Goal: Transaction & Acquisition: Purchase product/service

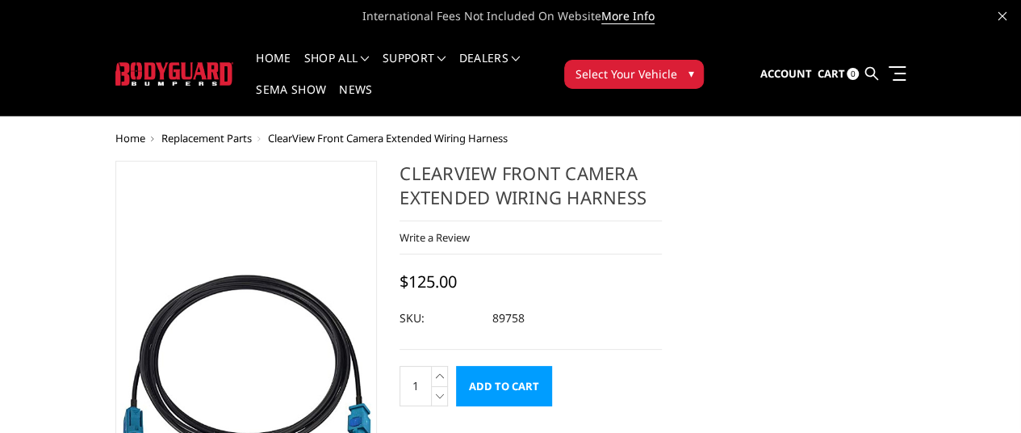
click at [693, 65] on span "▾" at bounding box center [691, 73] width 6 height 17
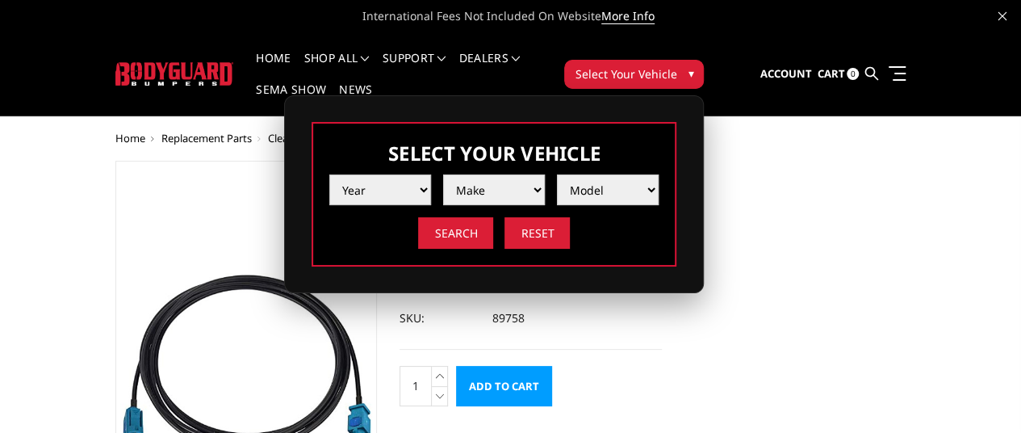
click at [431, 183] on select "Year 2025 2024 2023 2022 2021 2020 2019 2018 2017 2016 2015 2014 2013 2012 2011…" at bounding box center [380, 189] width 102 height 31
select select "yr_2022"
click at [431, 174] on select "Year 2025 2024 2023 2022 2021 2020 2019 2018 2017 2016 2015 2014 2013 2012 2011…" at bounding box center [380, 189] width 102 height 31
click at [545, 174] on select "Make Chevrolet Ford GMC Ram Toyota" at bounding box center [494, 189] width 102 height 31
select select "mk_gmc"
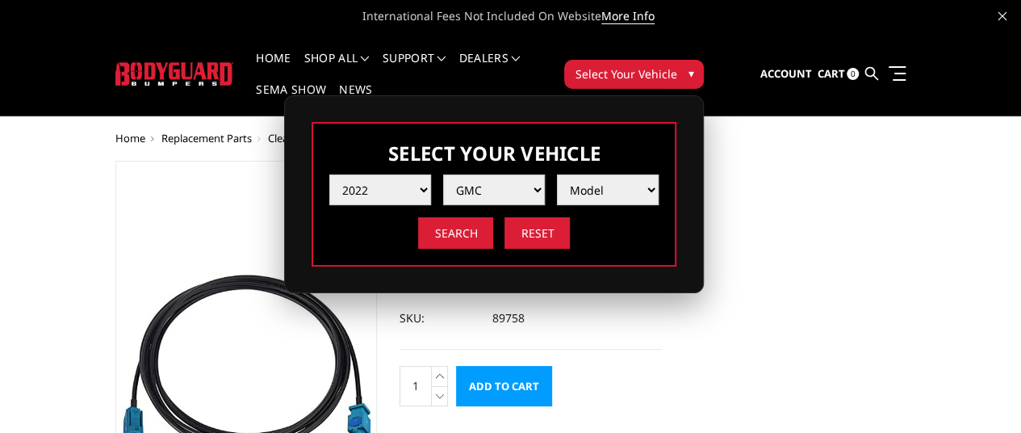
click at [545, 174] on select "Make Chevrolet Ford GMC Ram Toyota" at bounding box center [494, 189] width 102 height 31
click at [659, 174] on select "Model Sierra 1500 Sierra 2500 / 3500" at bounding box center [608, 189] width 102 height 31
select select "md_sierra-2500-3500"
click at [659, 174] on select "Model Sierra 1500 Sierra 2500 / 3500" at bounding box center [608, 189] width 102 height 31
click at [493, 217] on input "Search" at bounding box center [455, 232] width 75 height 31
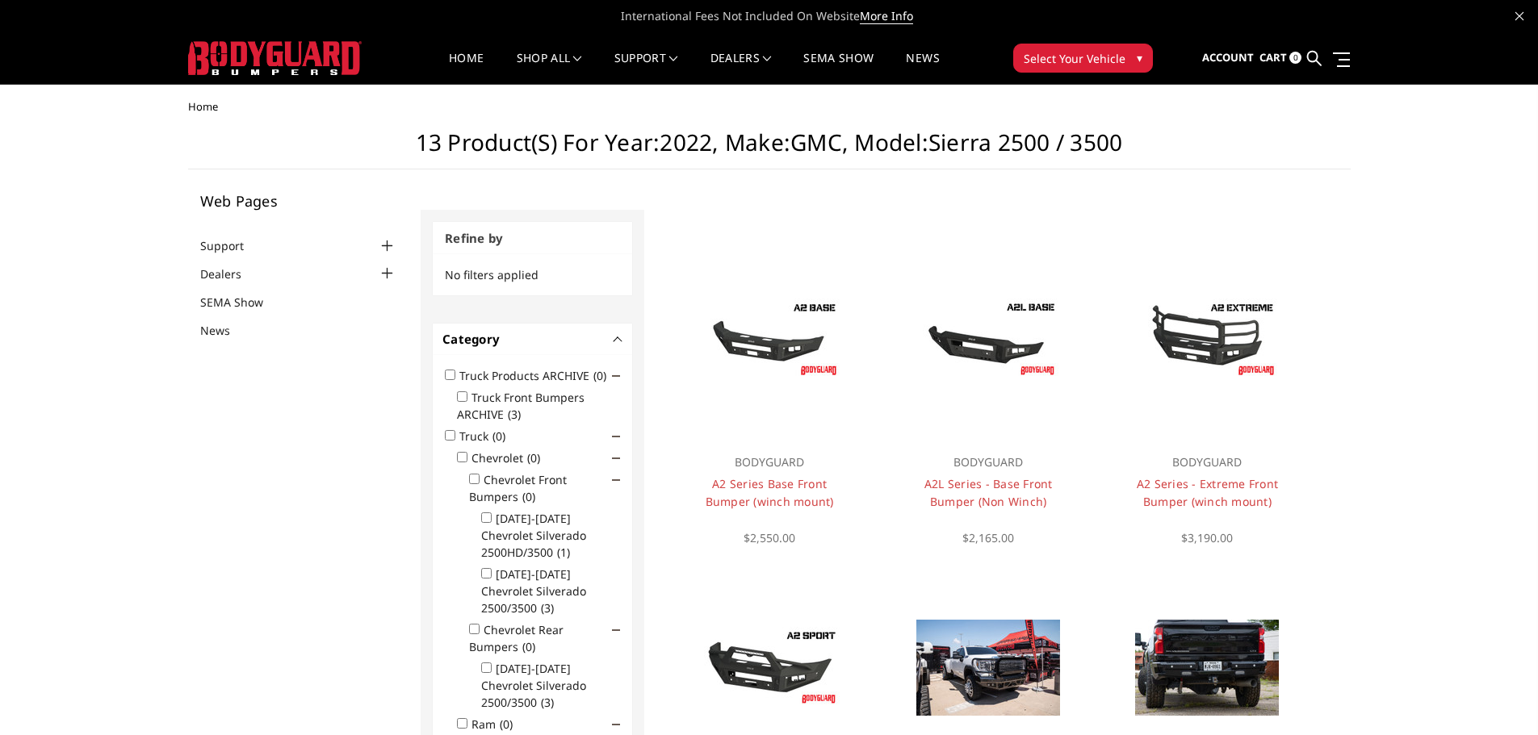
click at [1032, 61] on button "Select Your Vehicle ▾" at bounding box center [1083, 58] width 140 height 29
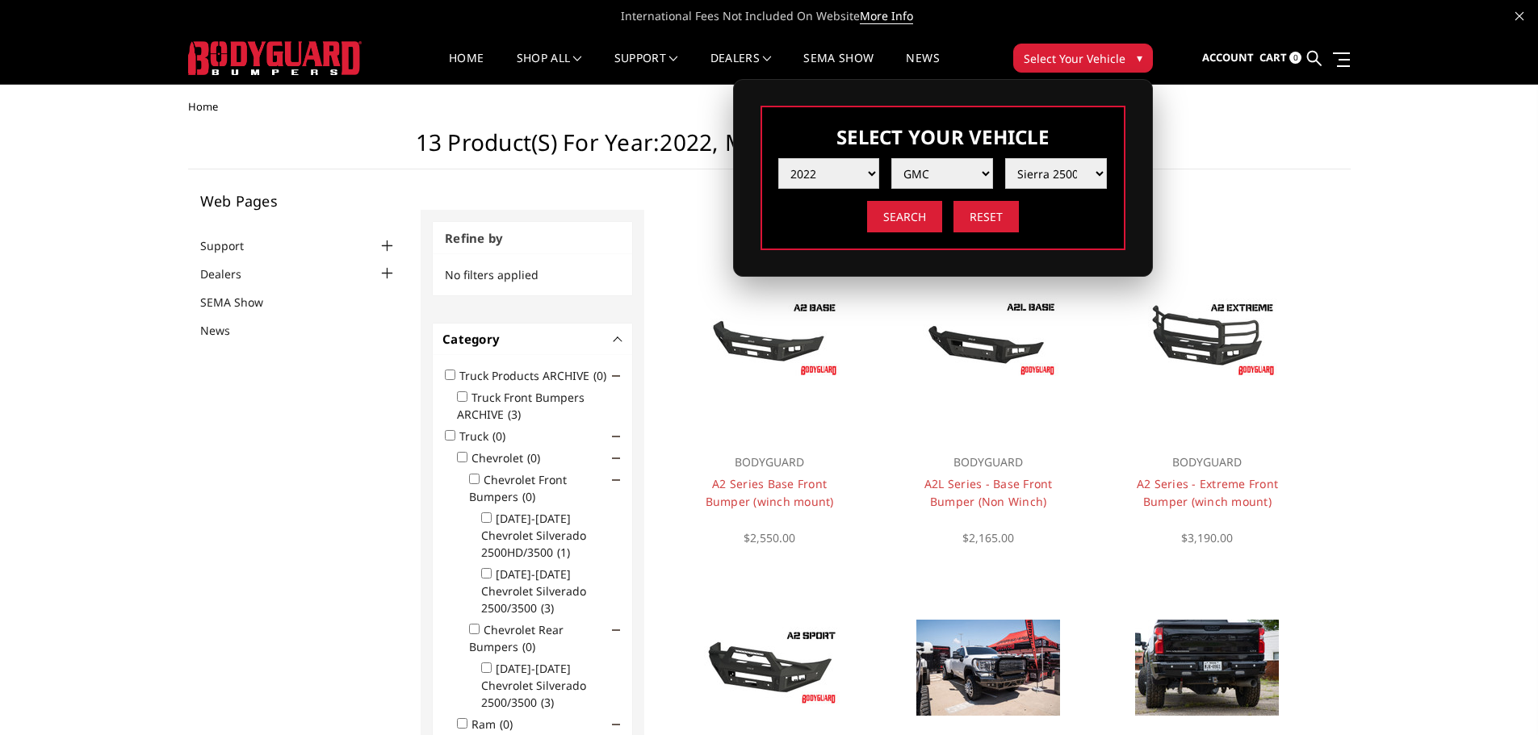
click at [1032, 62] on button "Select Your Vehicle ▾" at bounding box center [1083, 58] width 140 height 29
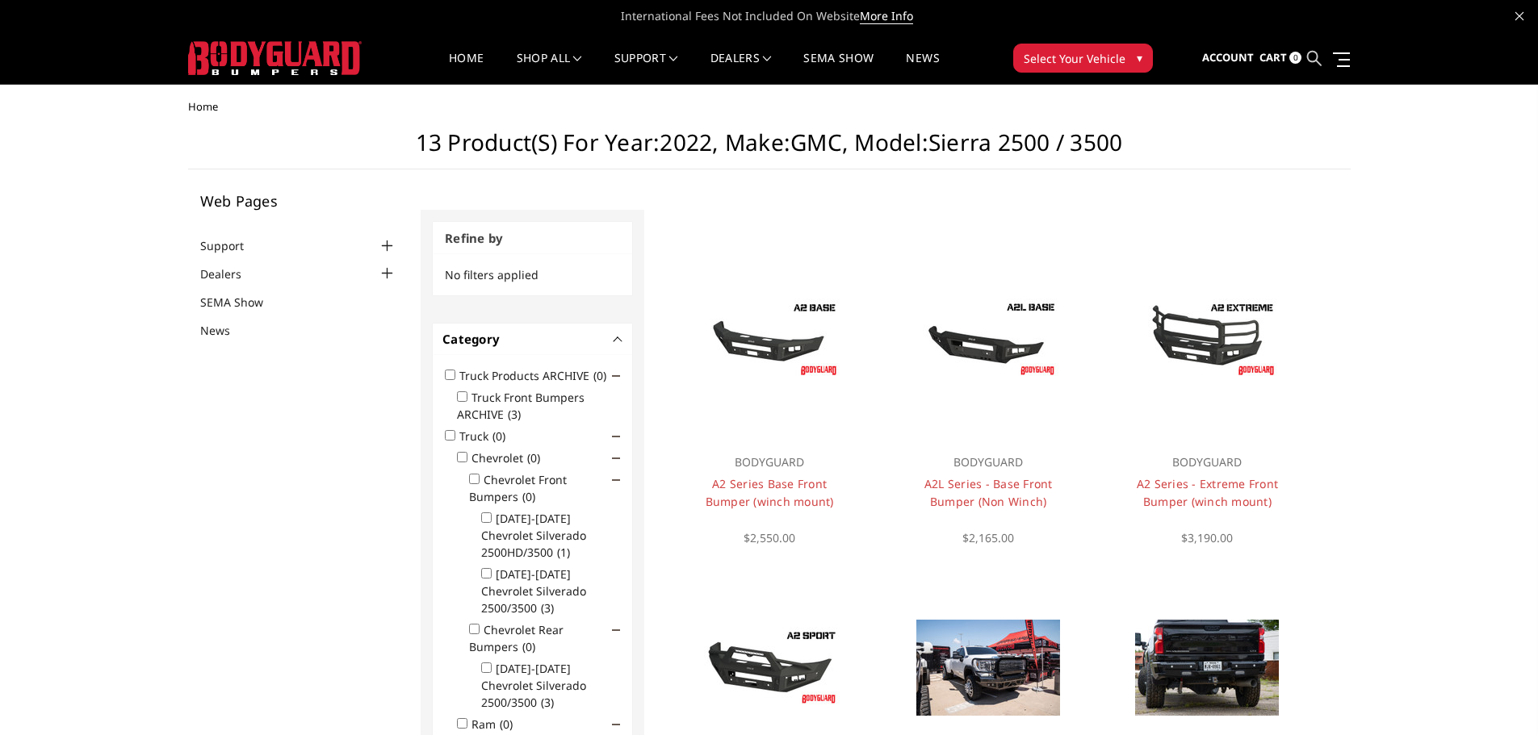
click at [1032, 58] on icon at bounding box center [1314, 58] width 15 height 15
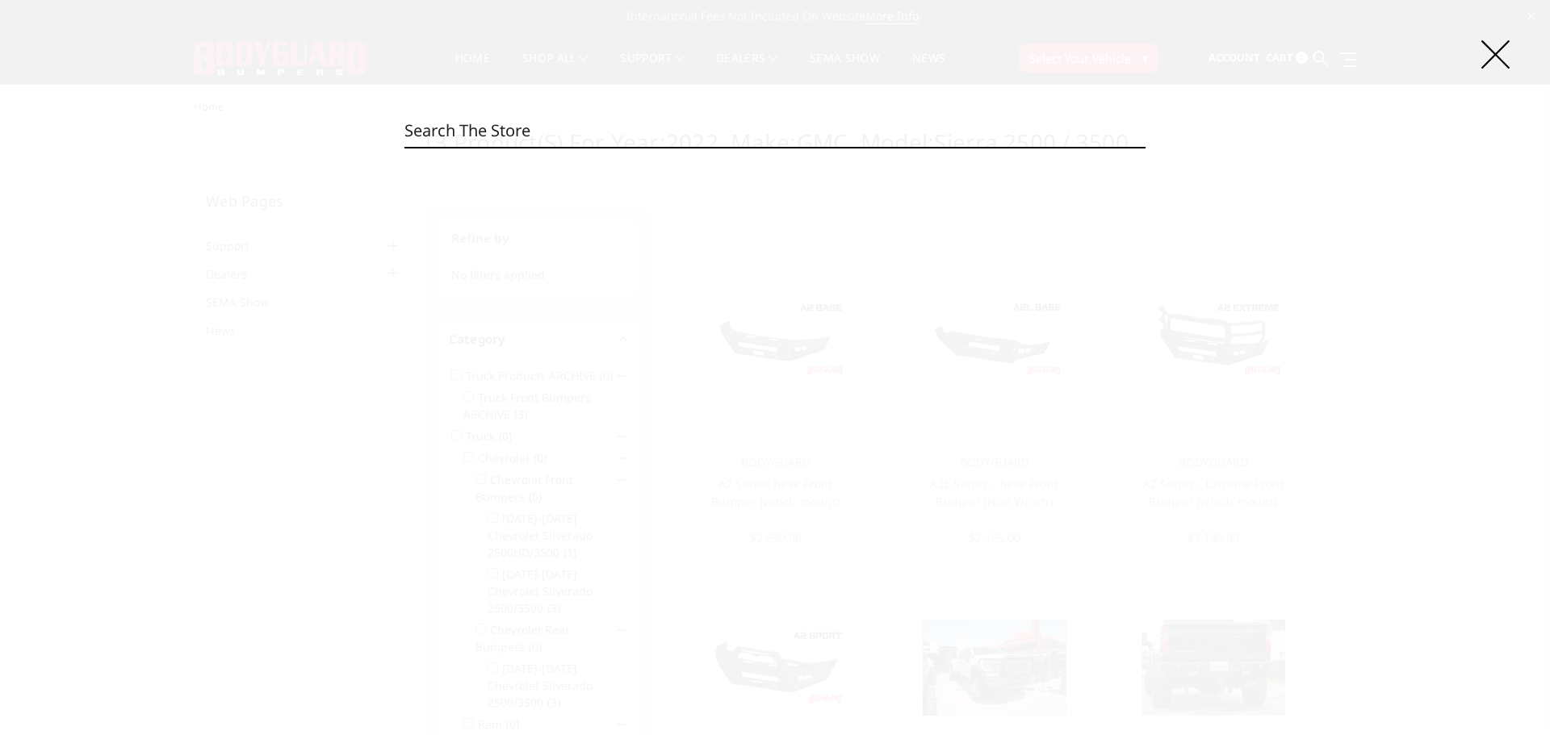
click at [599, 133] on input "Search" at bounding box center [774, 131] width 741 height 32
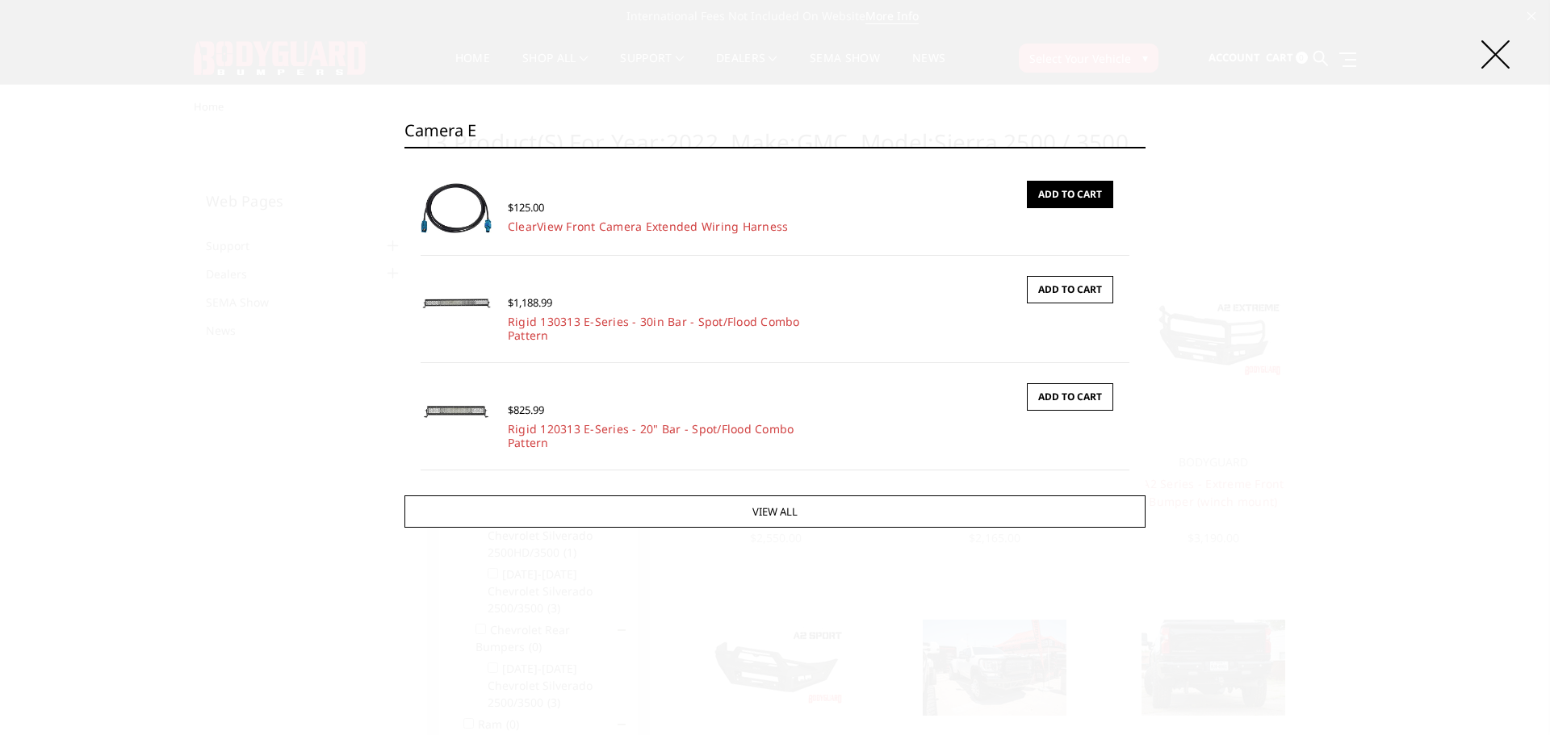
type input "camera e"
click at [1032, 195] on link "Add to Cart" at bounding box center [1070, 194] width 86 height 27
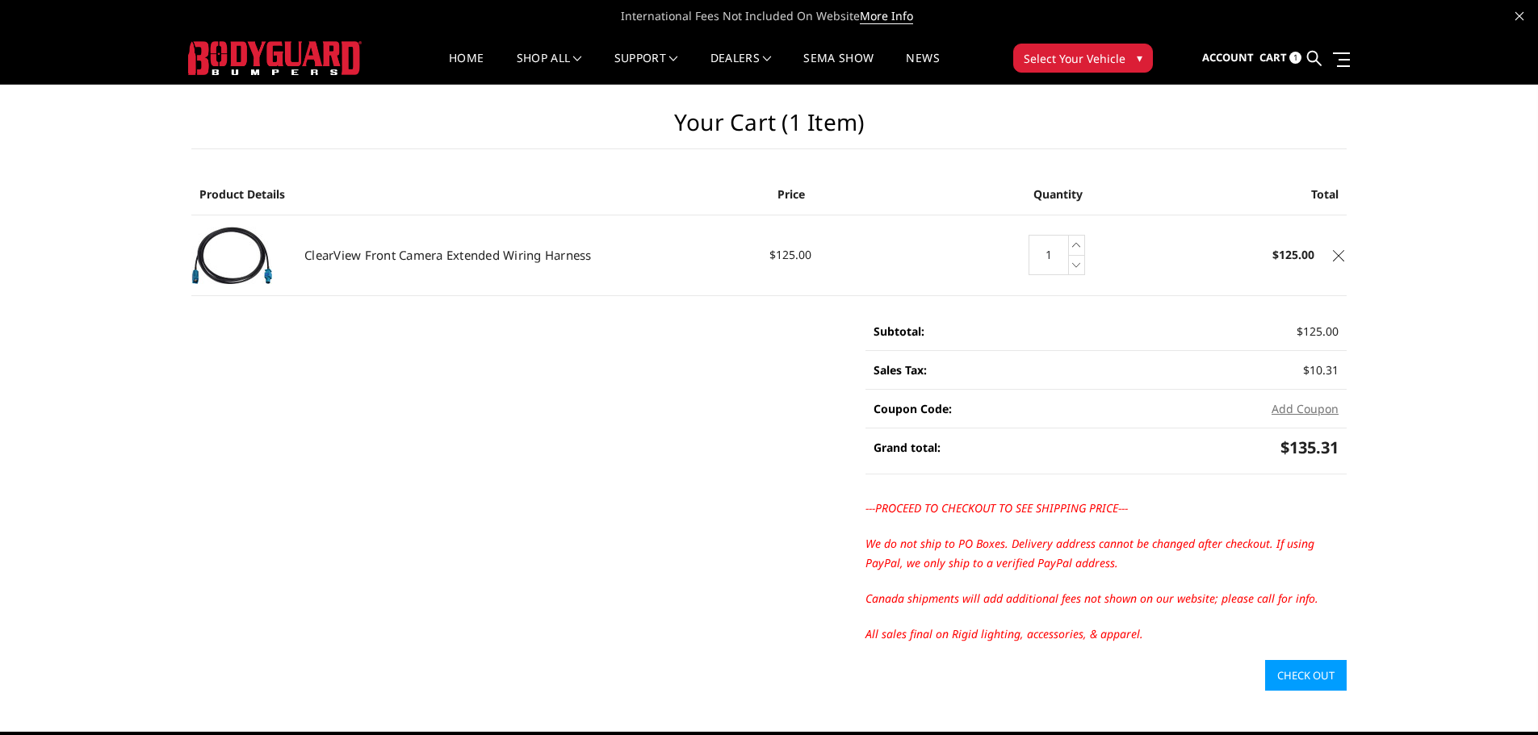
click at [437, 268] on td "ClearView Front Camera Extended Wiring Harness" at bounding box center [527, 255] width 481 height 81
click at [264, 252] on img at bounding box center [231, 255] width 81 height 57
click at [1134, 668] on div "---PROCEED TO CHECKOUT TO SEE SHIPPING PRICE--- We do not ship to PO Boxes. Del…" at bounding box center [1105, 595] width 481 height 192
click at [200, 617] on main "Your Cart (1 item) Product Details Price Quantity Total ClearView Front Camera …" at bounding box center [768, 388] width 1179 height 606
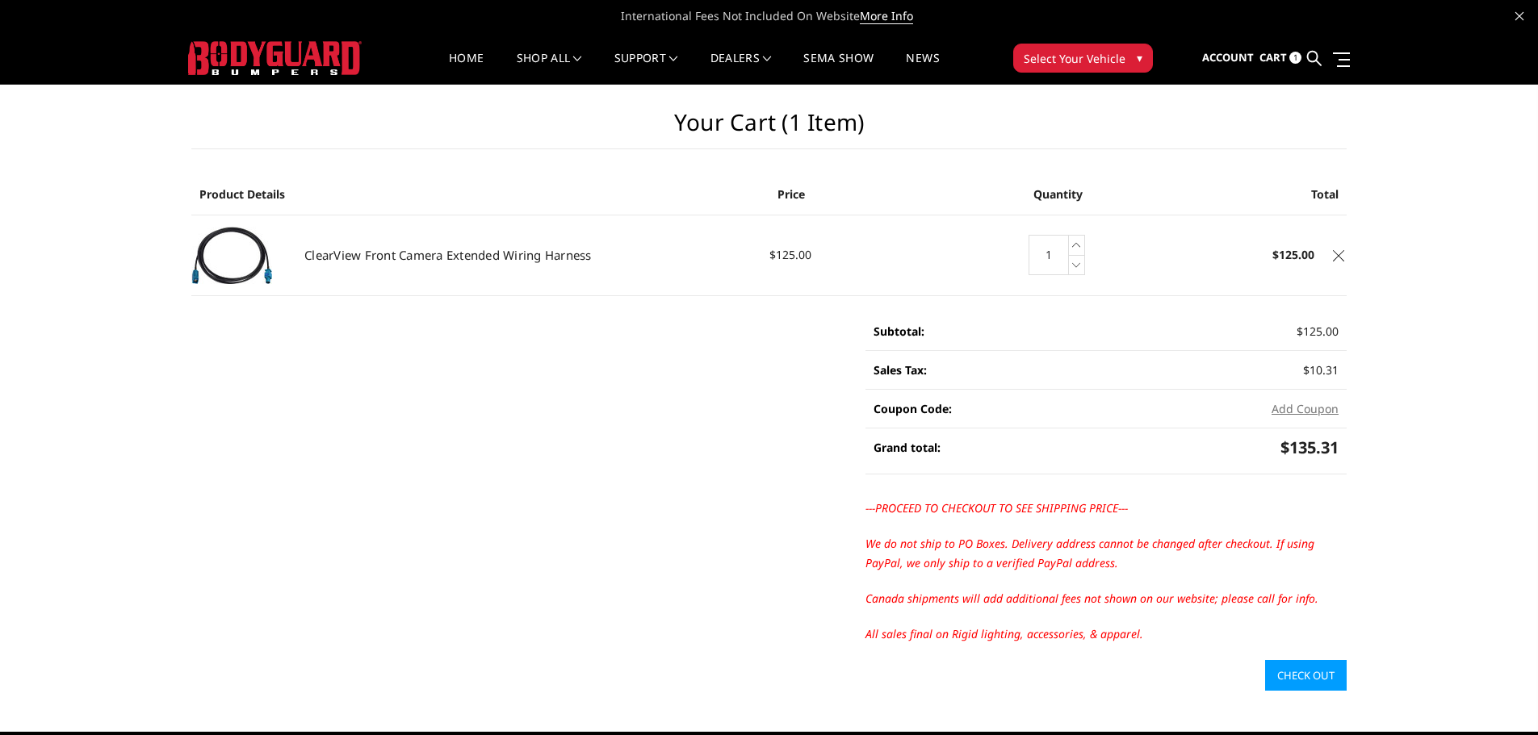
click at [211, 266] on img at bounding box center [231, 255] width 81 height 57
click at [392, 256] on link "ClearView Front Camera Extended Wiring Harness" at bounding box center [447, 255] width 287 height 16
click at [392, 257] on link "ClearView Front Camera Extended Wiring Harness" at bounding box center [447, 255] width 287 height 16
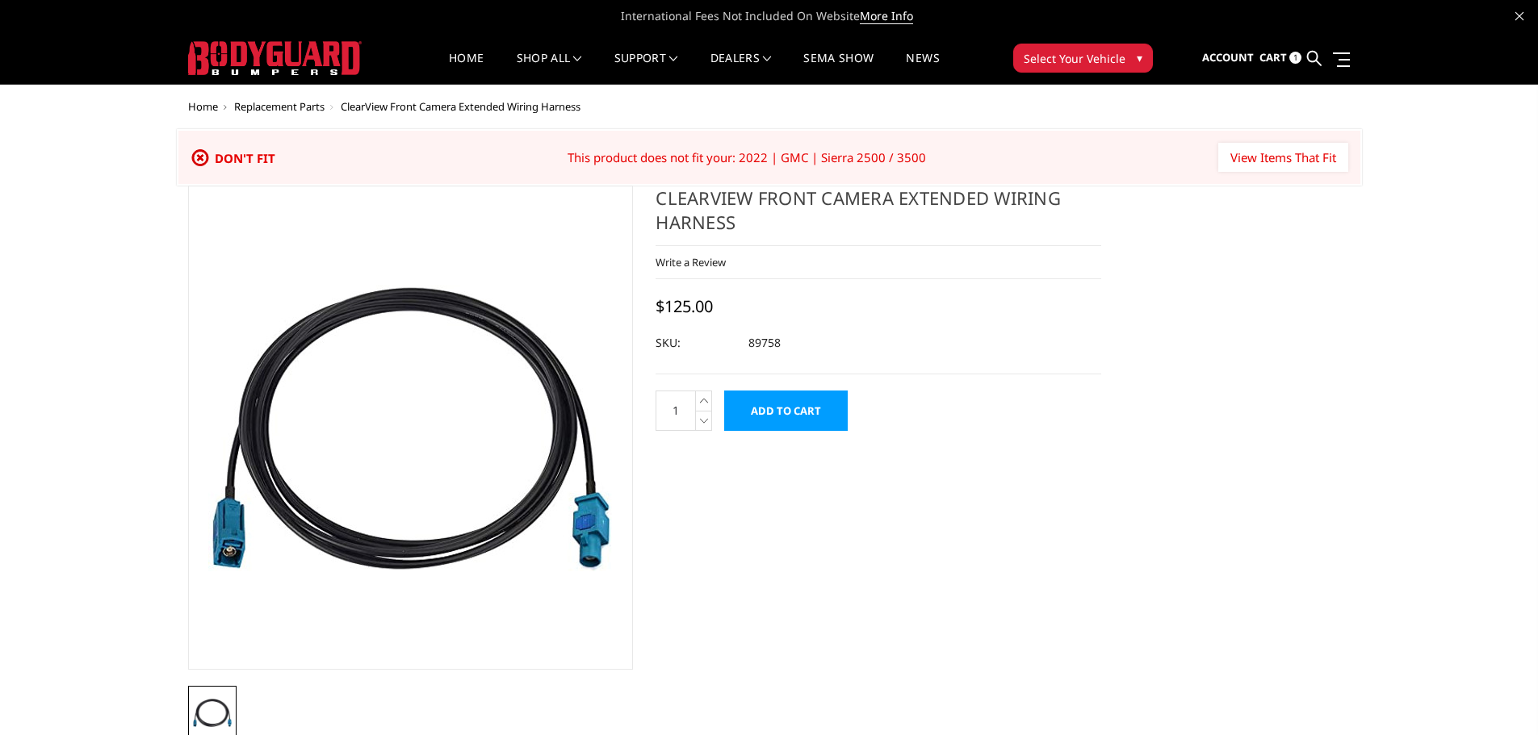
click at [781, 417] on input "Add to Cart" at bounding box center [785, 411] width 123 height 40
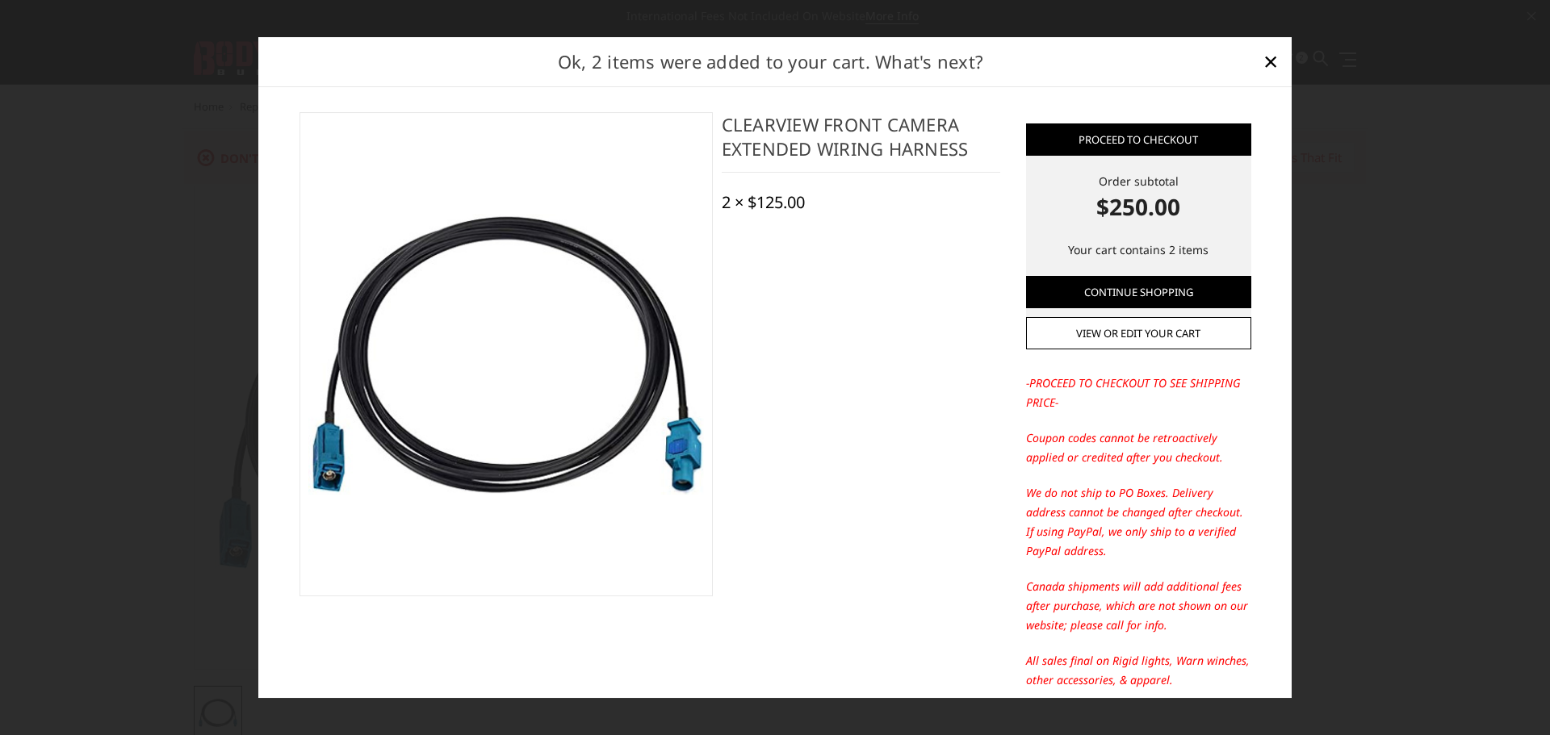
click at [780, 203] on div "2 × $125.00" at bounding box center [763, 202] width 83 height 19
click at [1121, 86] on div "Ok, 2 items were added to your cart. What's next?" at bounding box center [774, 62] width 1033 height 50
click at [1091, 101] on div "Proceed to checkout Order subtotal $250.00 Your cart contains 2 items Continue …" at bounding box center [774, 393] width 1033 height 612
click at [1135, 211] on strong "$250.00" at bounding box center [1138, 207] width 225 height 34
click at [1129, 339] on link "View or edit your cart" at bounding box center [1138, 333] width 225 height 32
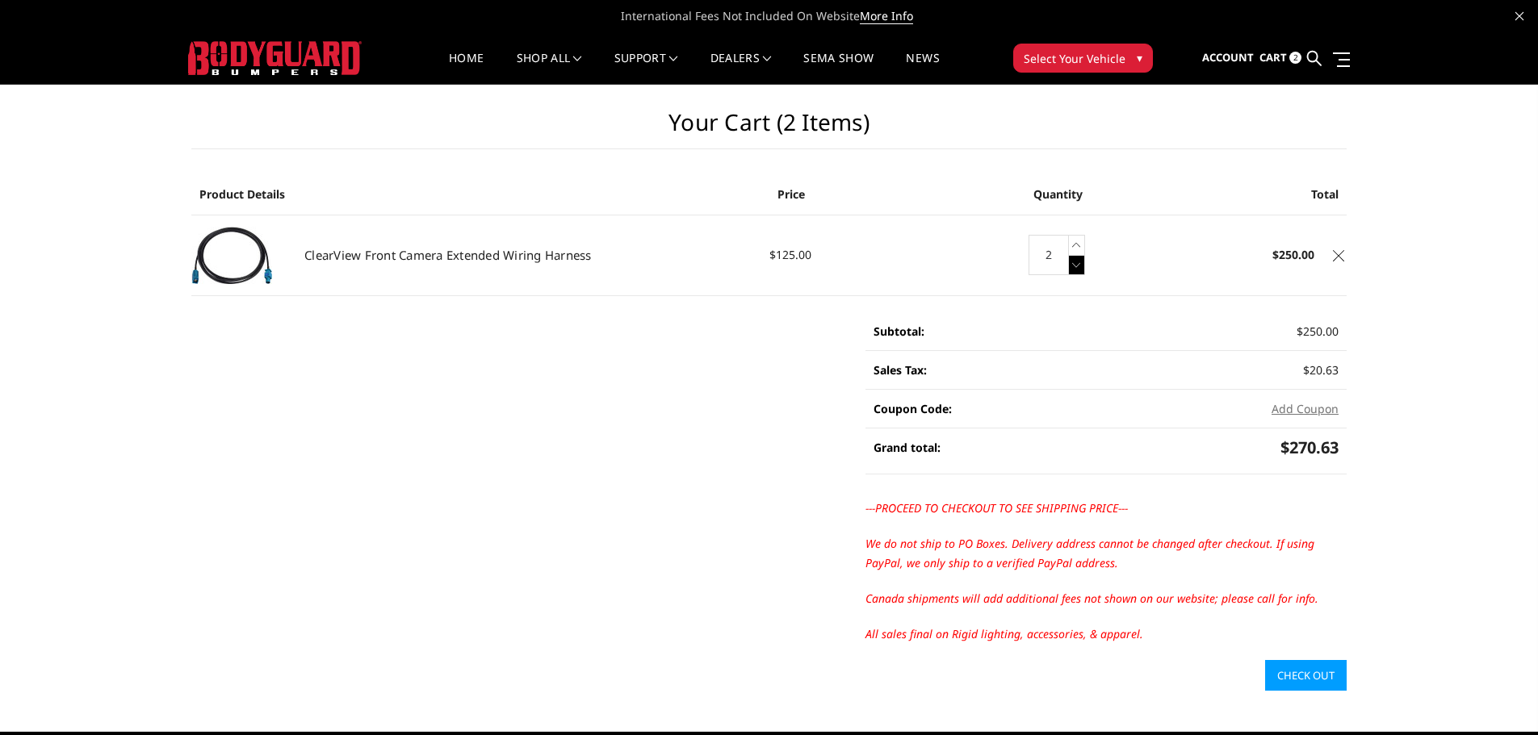
click at [1071, 265] on icon at bounding box center [1077, 265] width 16 height 20
click at [1296, 410] on button "Add Coupon" at bounding box center [1304, 408] width 67 height 17
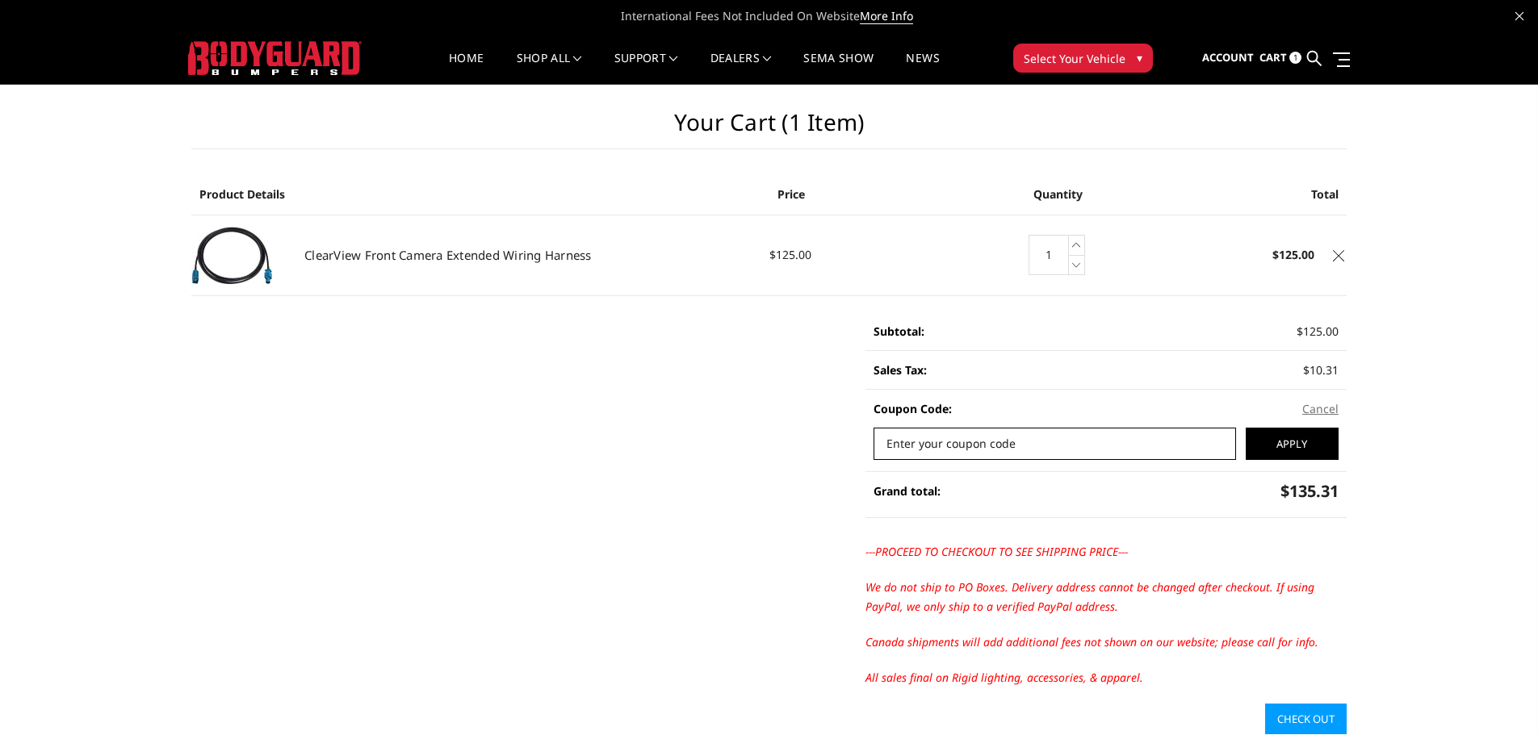
click at [918, 448] on input "Enter your coupon code" at bounding box center [1054, 444] width 362 height 32
type input "KILO"
click at [1295, 438] on input "Apply" at bounding box center [1291, 444] width 93 height 32
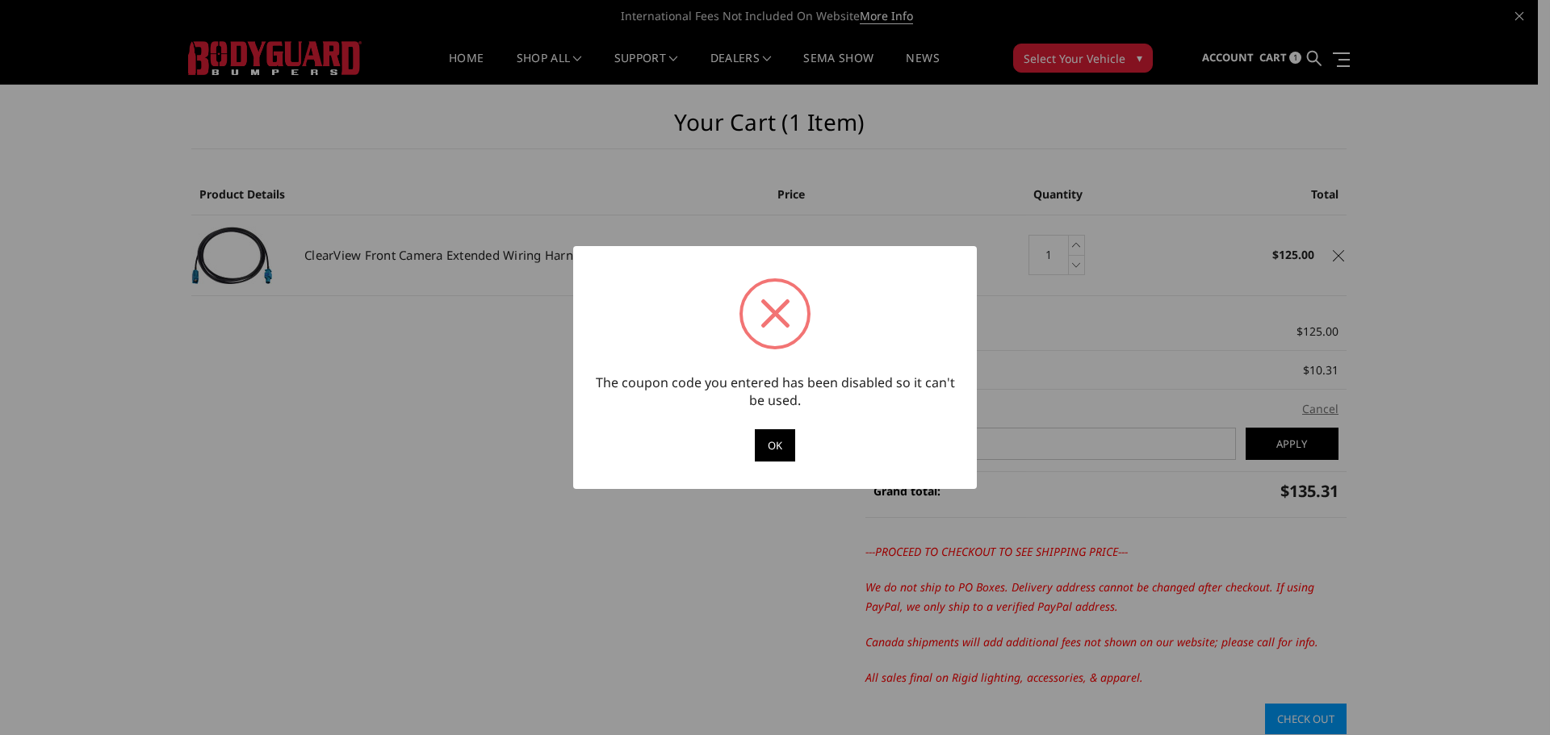
click at [752, 433] on div "OK Cancel" at bounding box center [774, 451] width 371 height 44
click at [771, 442] on button "OK" at bounding box center [775, 445] width 40 height 32
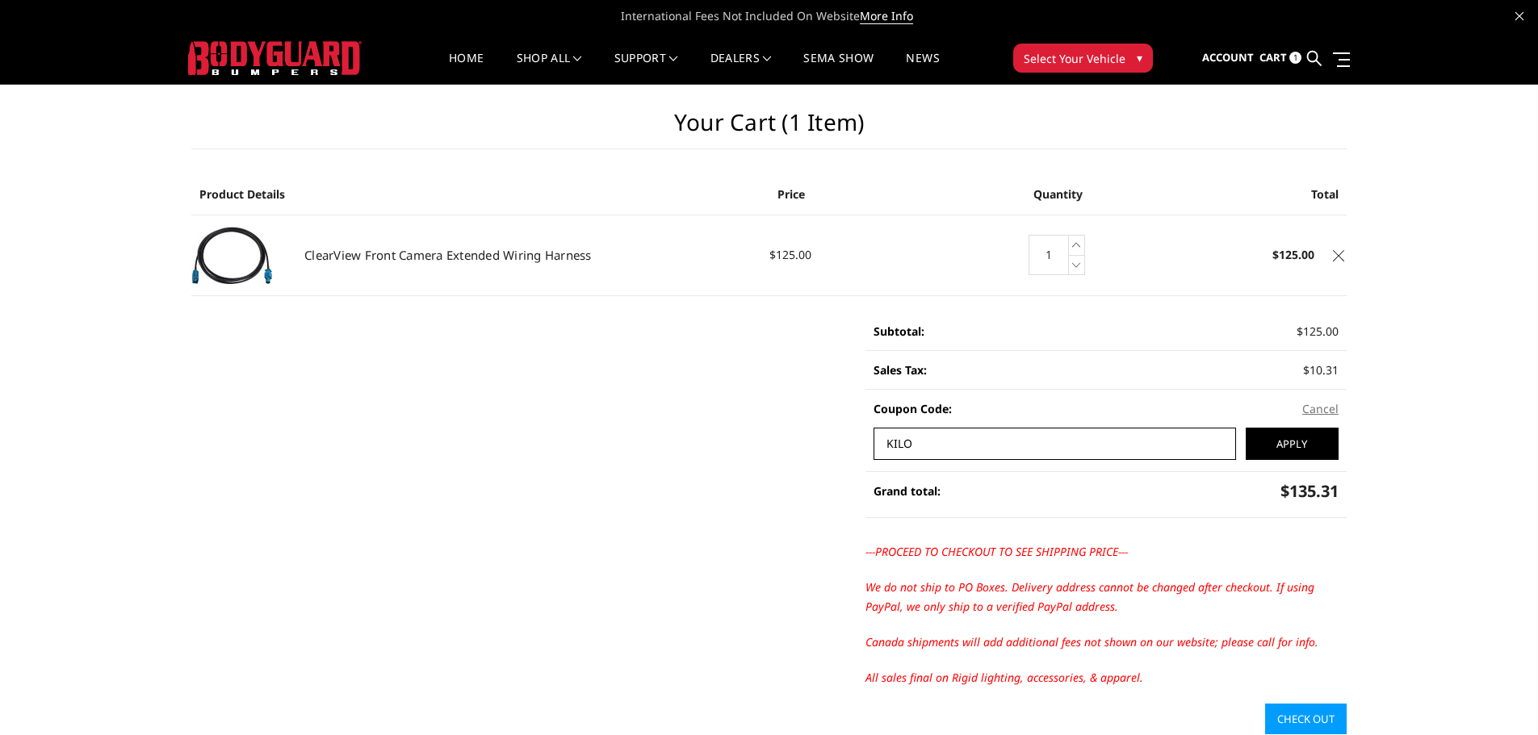
drag, startPoint x: 932, startPoint y: 445, endPoint x: 771, endPoint y: 456, distance: 161.8
click at [775, 456] on main "Your Cart (1 item) Product Details Price Quantity Total ClearView Front Camera …" at bounding box center [768, 410] width 1179 height 650
type input "FTR"
click at [1283, 451] on input "Apply" at bounding box center [1291, 444] width 93 height 32
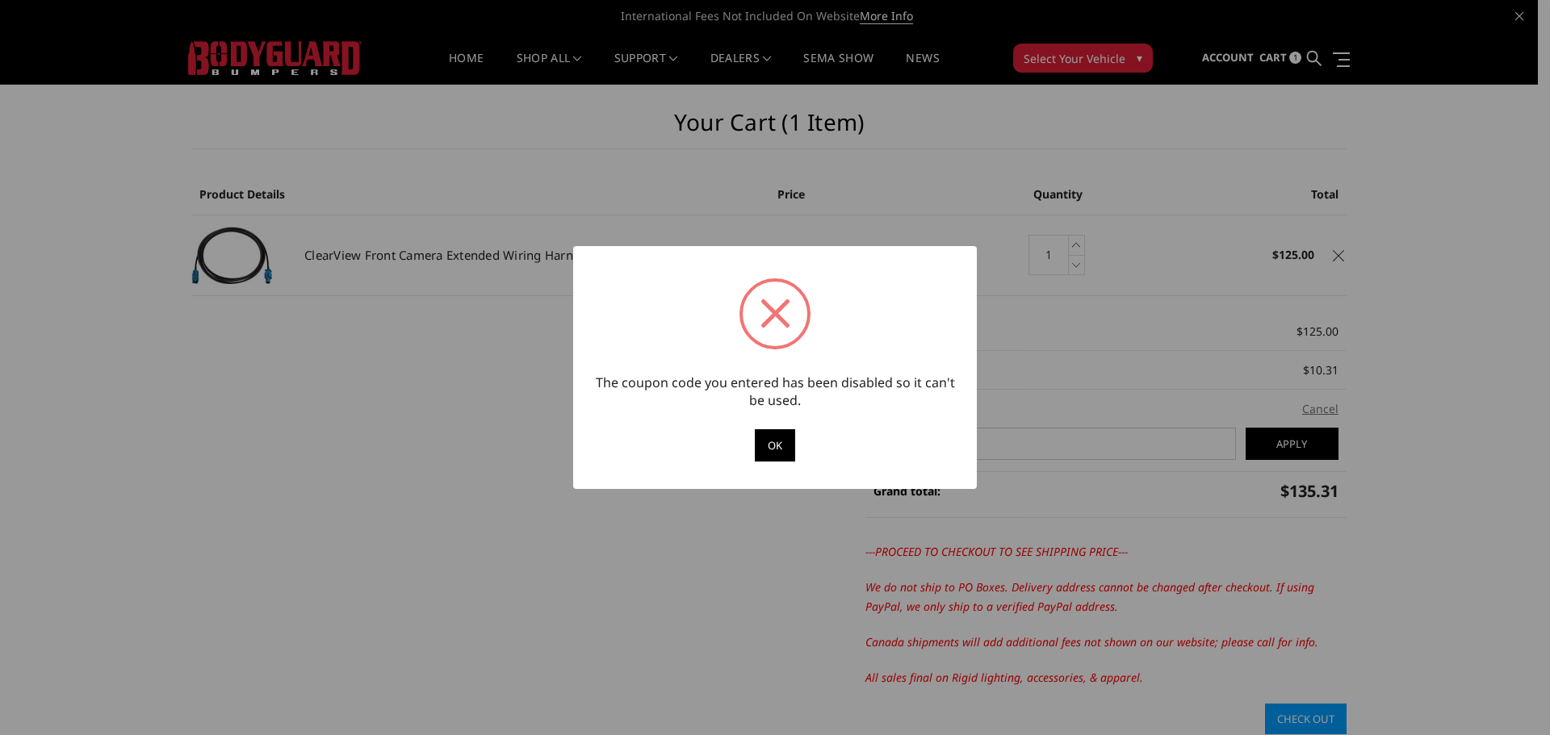
click at [777, 447] on button "OK" at bounding box center [775, 445] width 40 height 32
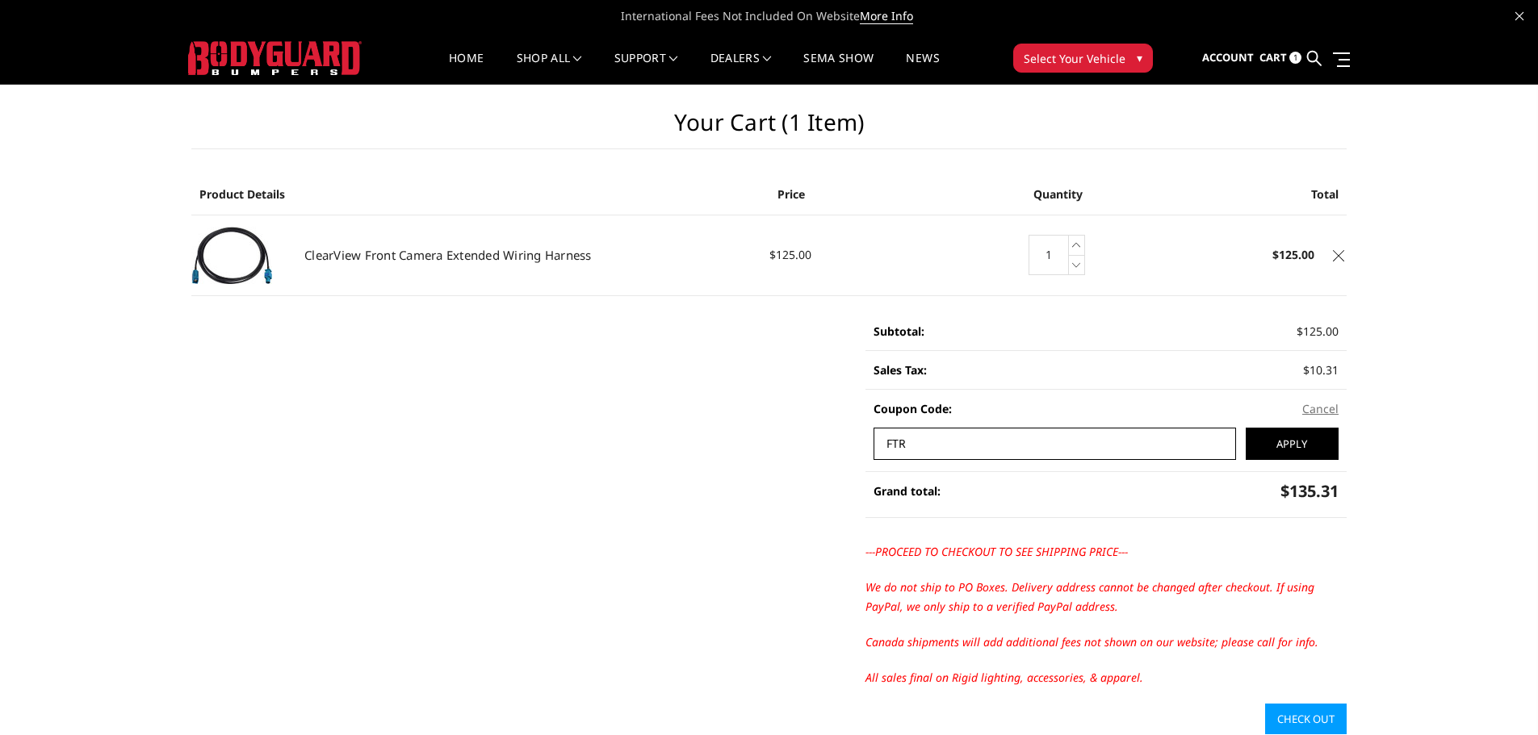
drag, startPoint x: 952, startPoint y: 442, endPoint x: 598, endPoint y: 459, distance: 354.8
click at [609, 460] on main "Your Cart (1 item) Product Details Price Quantity Total ClearView Front Camera …" at bounding box center [768, 410] width 1179 height 650
click at [1309, 438] on input "Apply" at bounding box center [1291, 444] width 93 height 32
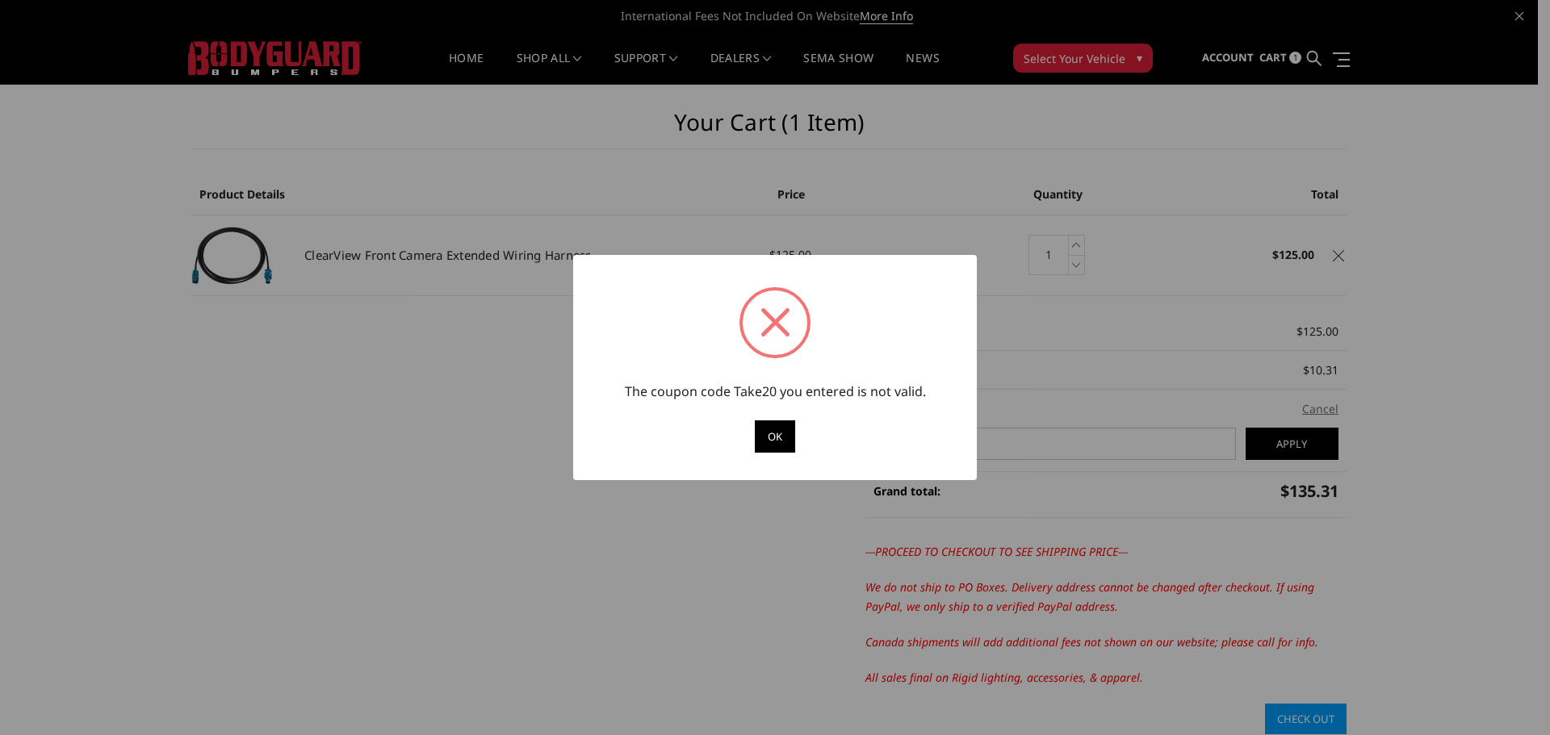
click at [769, 437] on button "OK" at bounding box center [775, 437] width 40 height 32
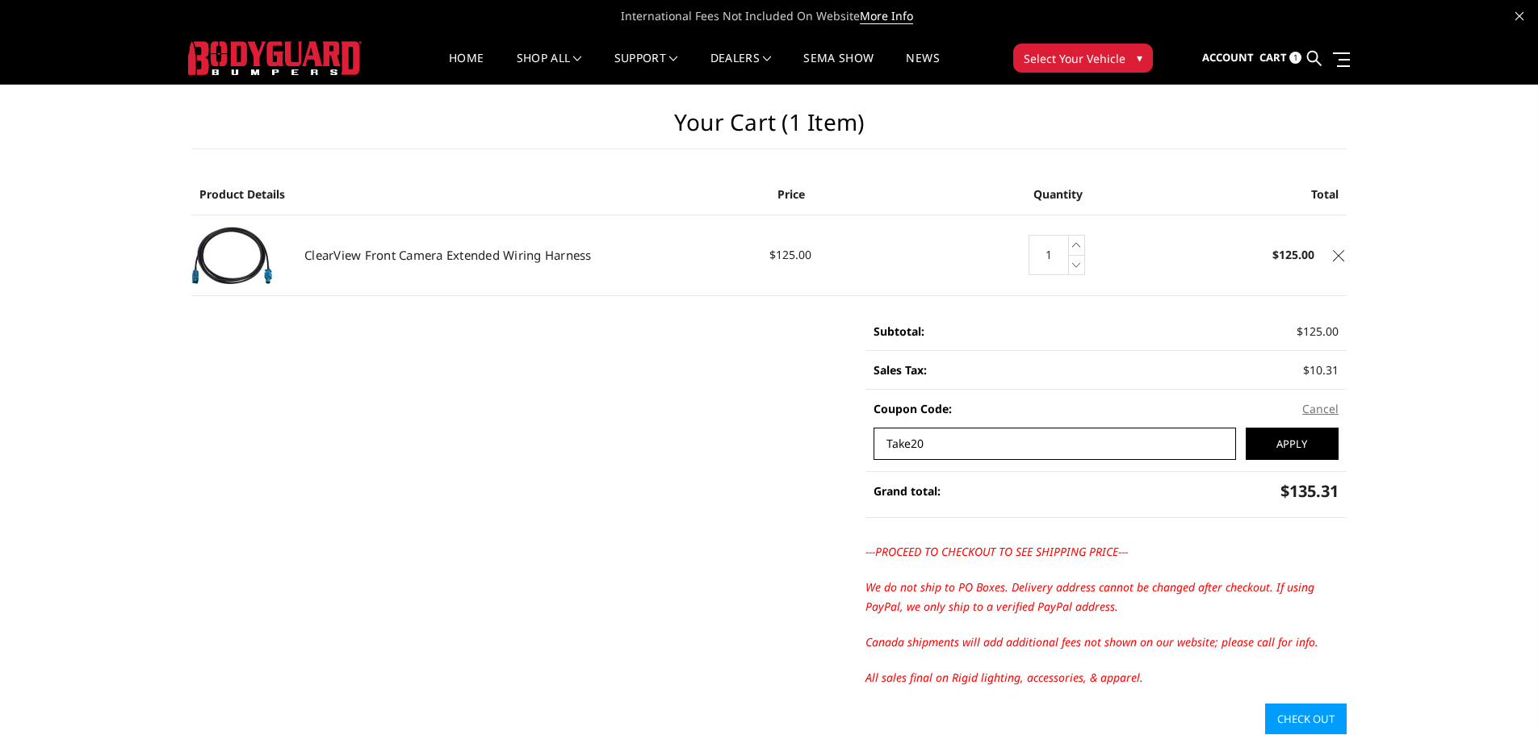
click at [956, 449] on input "Take20" at bounding box center [1054, 444] width 362 height 32
type input "Take10"
click at [1245, 428] on input "Apply" at bounding box center [1291, 444] width 93 height 32
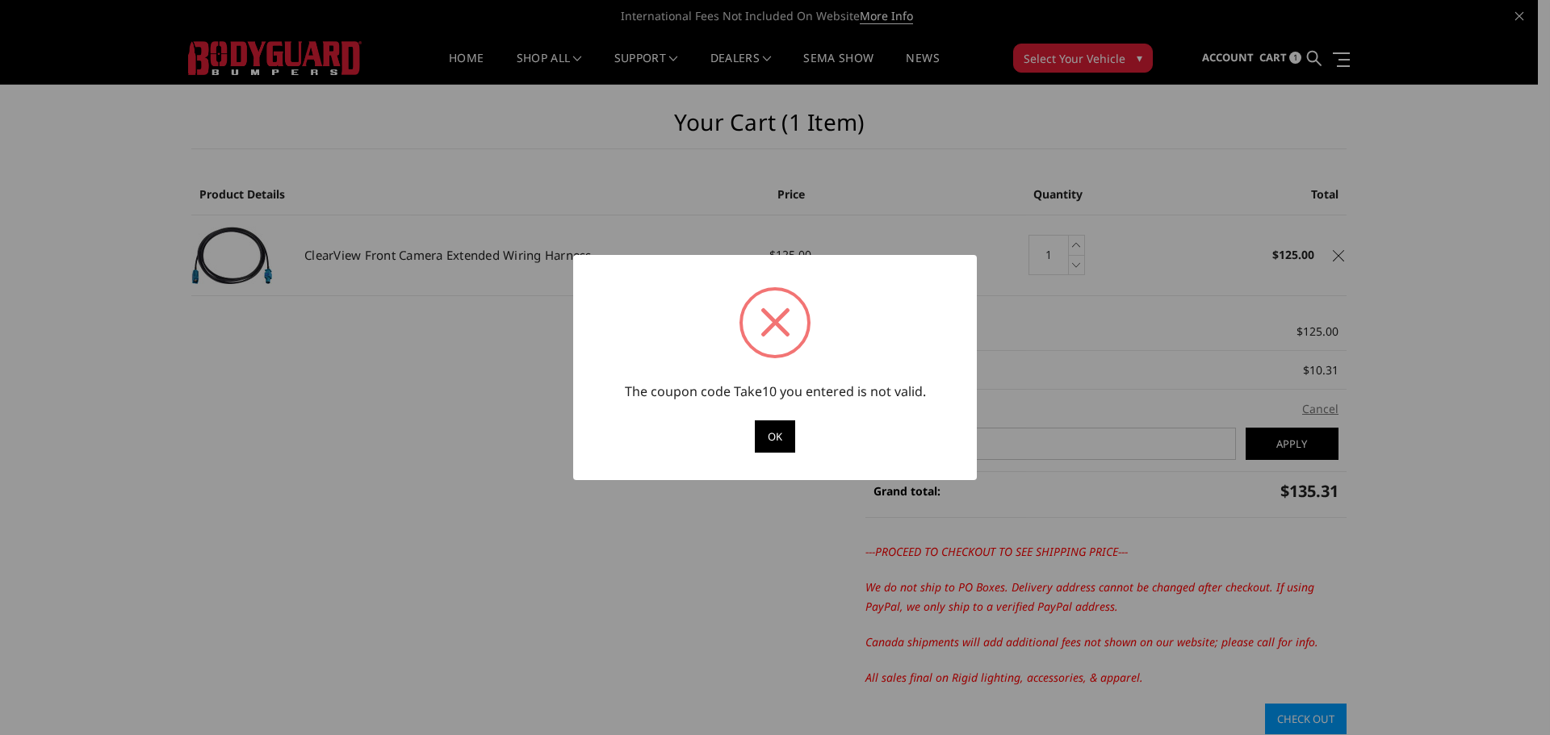
click at [764, 431] on button "OK" at bounding box center [775, 437] width 40 height 32
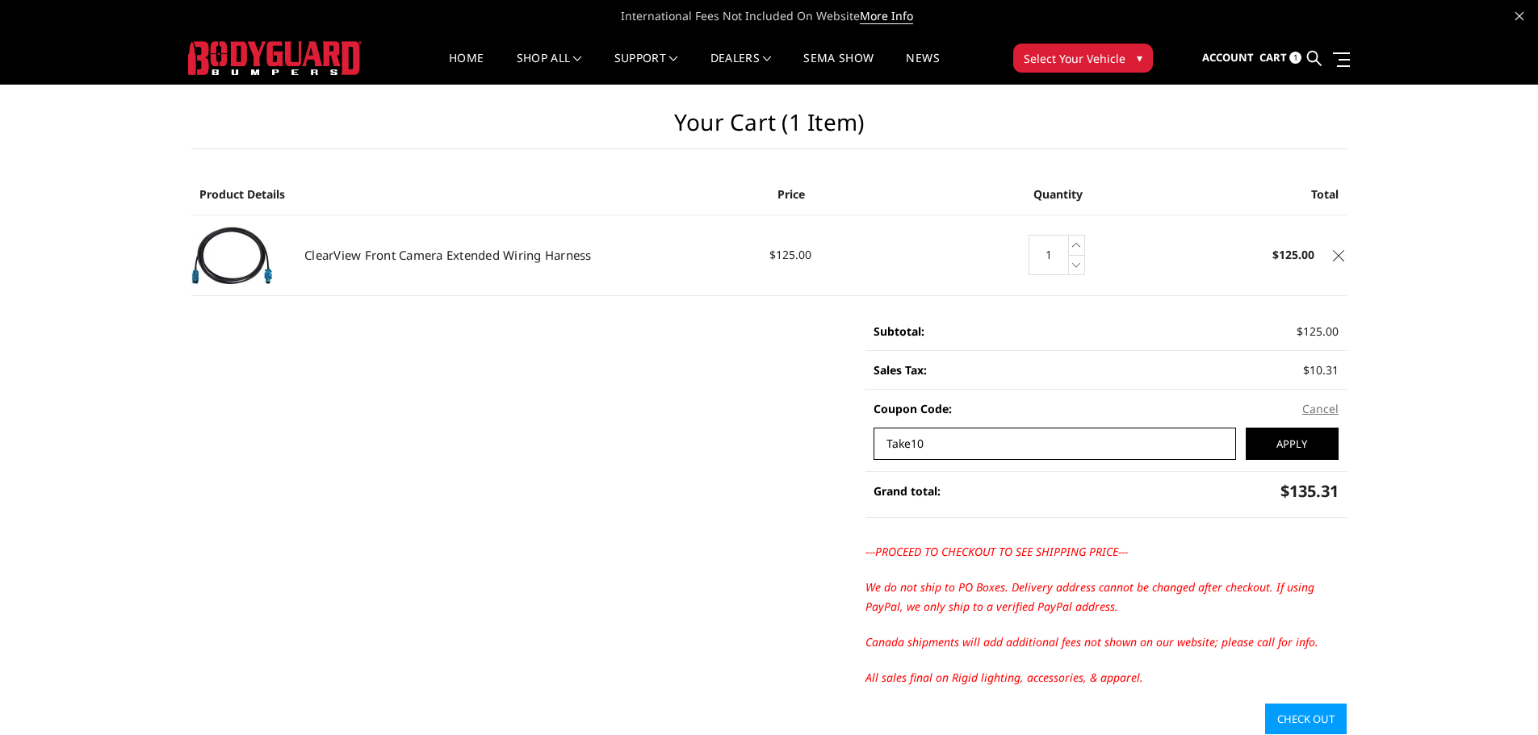
drag, startPoint x: 931, startPoint y: 452, endPoint x: 830, endPoint y: 453, distance: 101.7
click at [830, 452] on main "Your Cart (1 item) Product Details Price Quantity Total ClearView Front Camera …" at bounding box center [768, 410] width 1179 height 650
type input "Save5"
click at [1295, 443] on input "Apply" at bounding box center [1291, 444] width 93 height 32
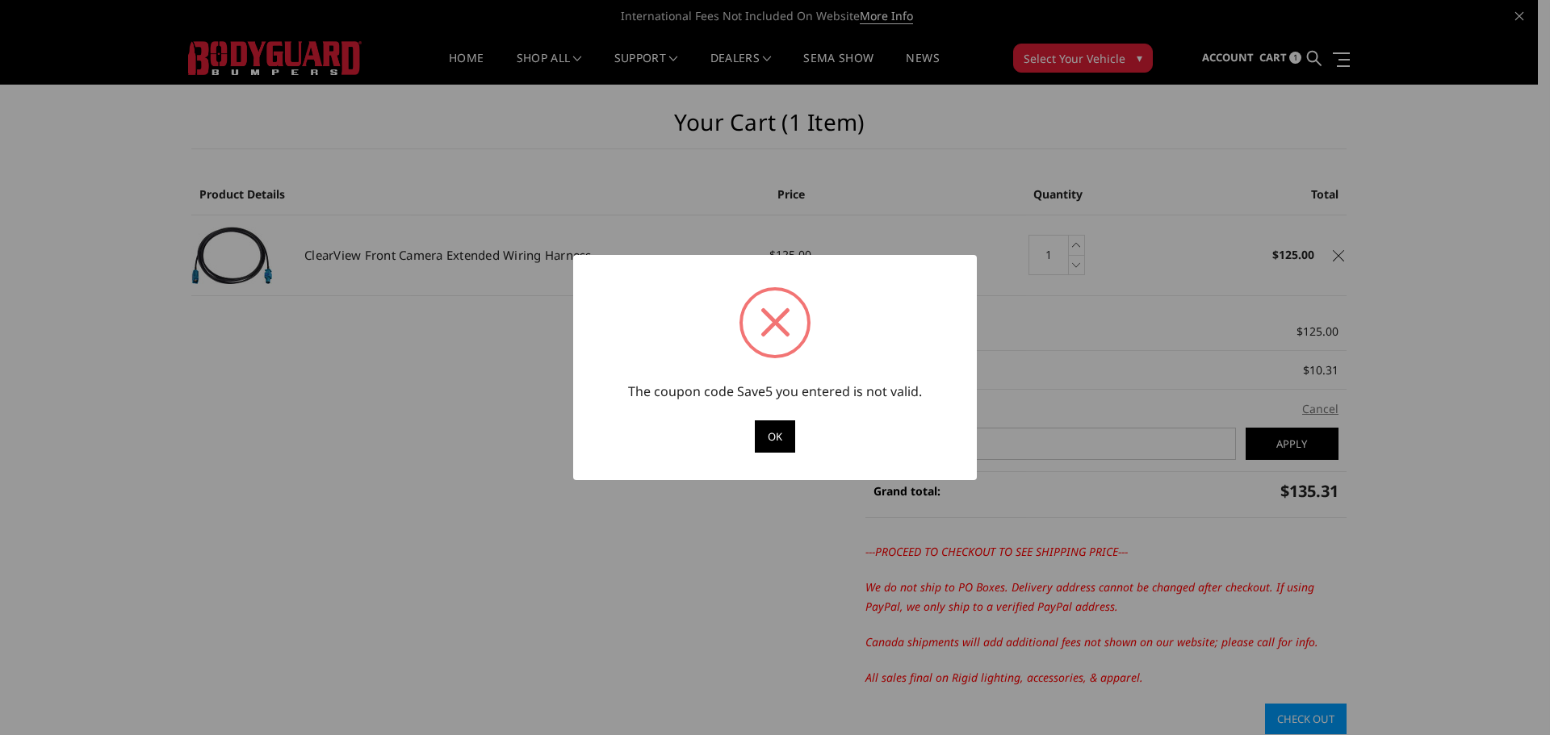
click at [776, 442] on button "OK" at bounding box center [775, 437] width 40 height 32
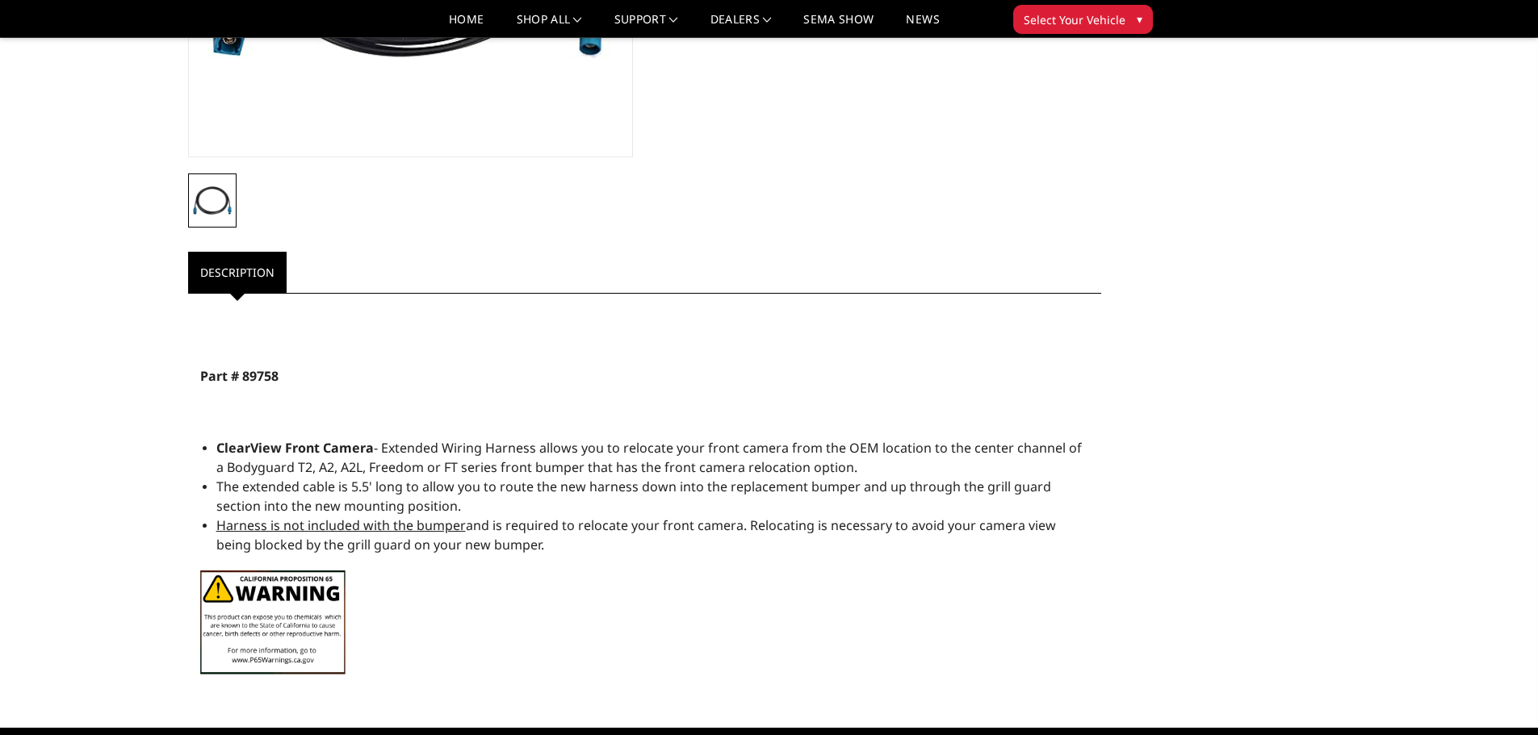
scroll to position [484, 0]
